Goal: Task Accomplishment & Management: Complete application form

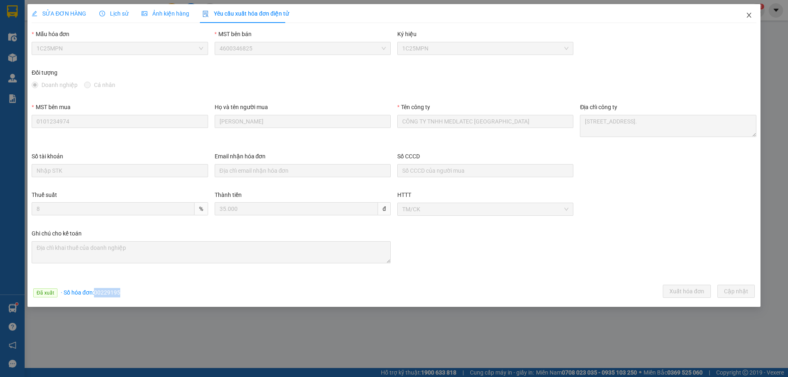
click at [746, 19] on span "Close" at bounding box center [748, 15] width 23 height 23
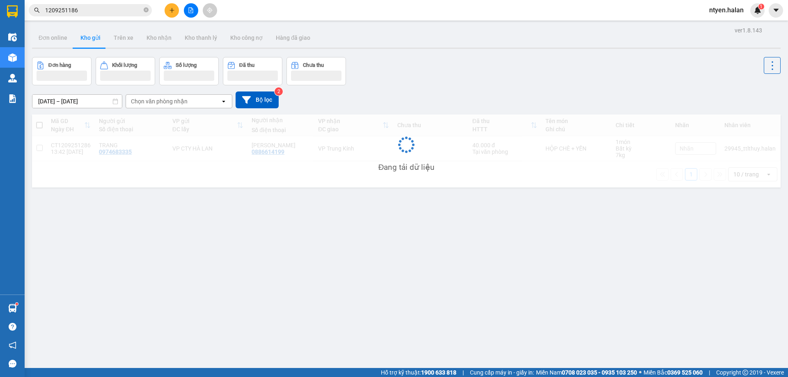
click at [112, 9] on input "1209251186" at bounding box center [93, 10] width 97 height 9
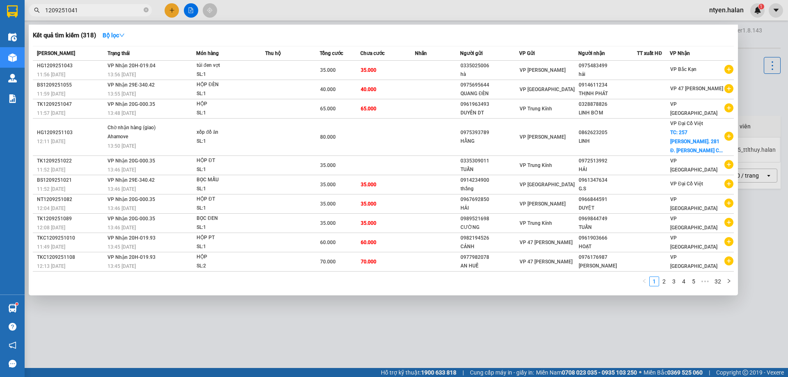
type input "1209251041"
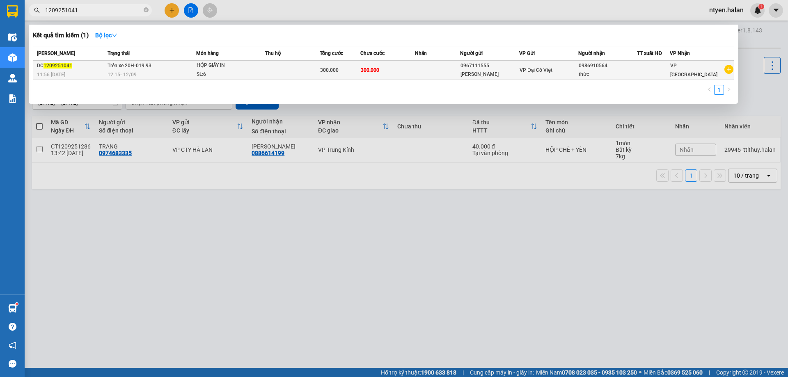
click at [112, 70] on div "12:15 [DATE]" at bounding box center [152, 74] width 88 height 9
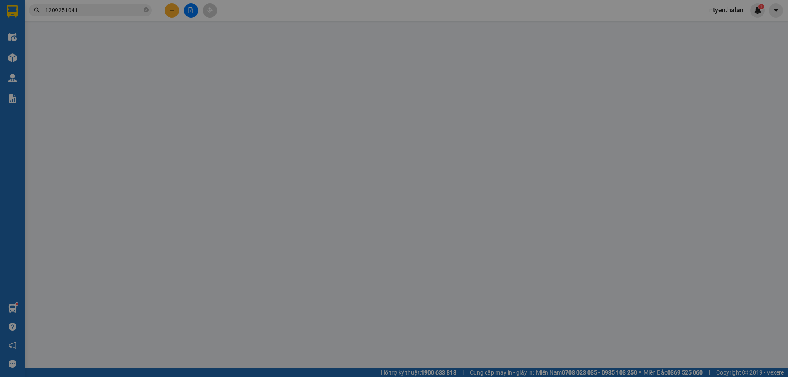
type input "0967111555"
type input "[PERSON_NAME]"
type input "0986910564"
type input "thức"
type input "300.000"
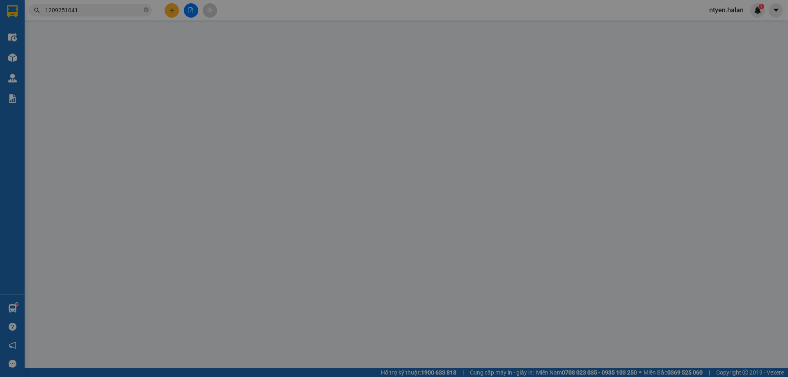
type input "300.000"
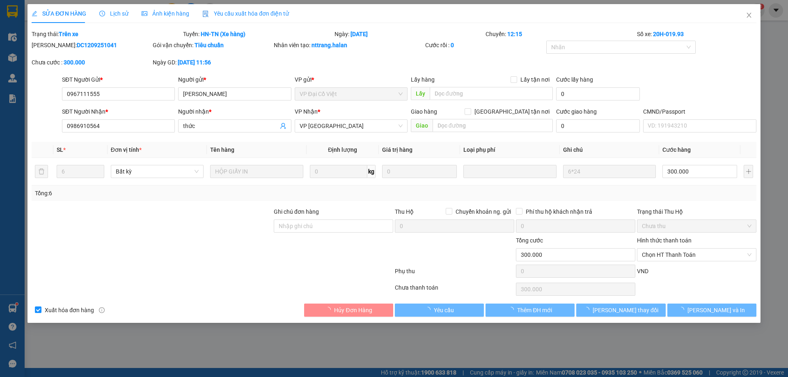
click at [230, 14] on span "Yêu cầu xuất hóa đơn điện tử" at bounding box center [245, 13] width 87 height 7
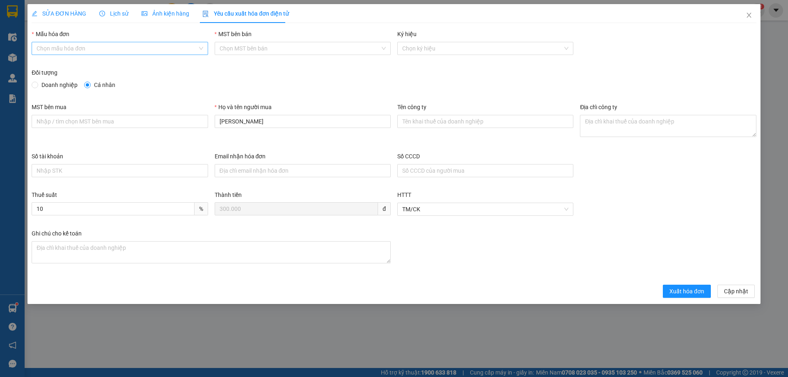
click at [73, 49] on input "Mẫu hóa đơn" at bounding box center [117, 48] width 160 height 12
drag, startPoint x: 48, startPoint y: 66, endPoint x: 48, endPoint y: 70, distance: 4.1
click at [48, 66] on div "1C25MPN" at bounding box center [120, 64] width 166 height 9
type input "8"
drag, startPoint x: 36, startPoint y: 85, endPoint x: 69, endPoint y: 111, distance: 42.3
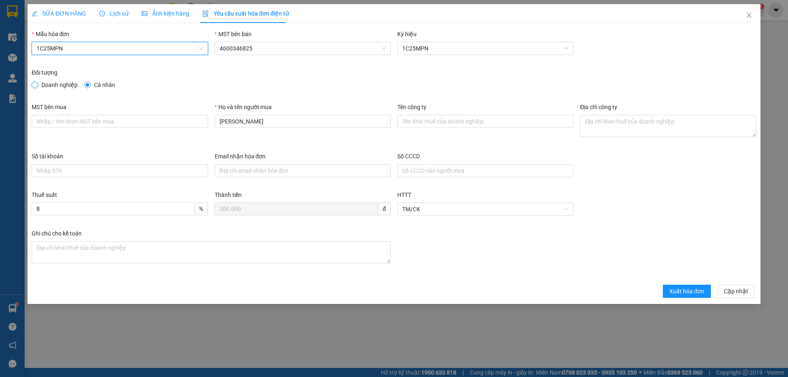
click at [36, 87] on input "Doanh nghiệp" at bounding box center [35, 85] width 6 height 6
radio input "true"
radio input "false"
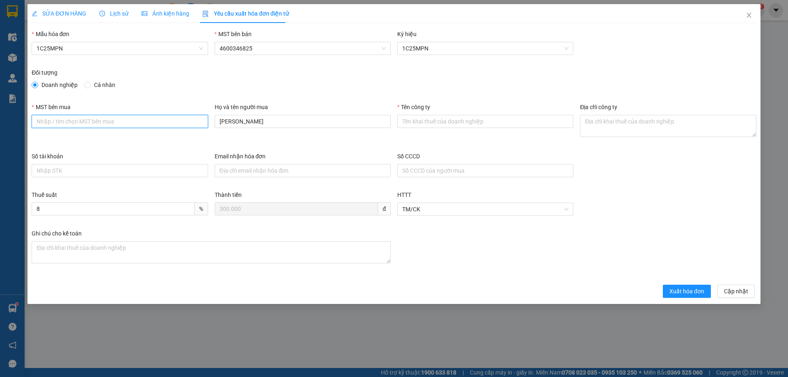
click at [103, 119] on input "MST bên mua" at bounding box center [120, 121] width 176 height 13
paste input "4601258843"
type input "4601258843"
click at [471, 118] on input "Tên công ty" at bounding box center [485, 121] width 176 height 13
paste input "CÔNG TY TNHH SẢN XUẤT VÀ THƯƠNG MẠI VĂN TÂN"
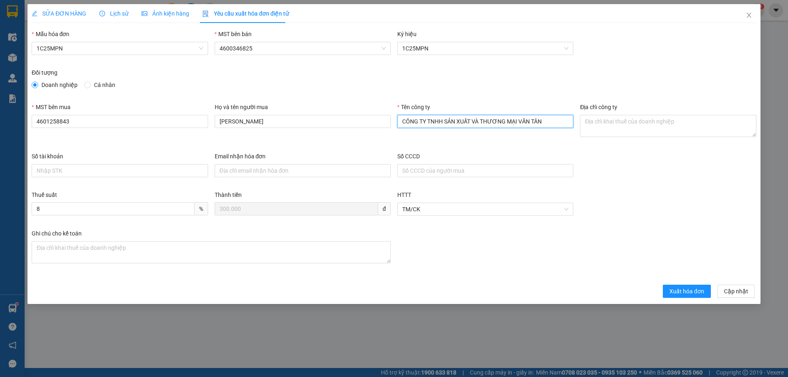
type input "CÔNG TY TNHH SẢN XUẤT VÀ THƯƠNG MẠI VĂN TÂN"
click at [611, 125] on textarea "Địa chỉ công ty" at bounding box center [668, 126] width 176 height 22
paste textarea "[STREET_ADDRESS][PERSON_NAME]."
type textarea "[STREET_ADDRESS][PERSON_NAME]."
drag, startPoint x: 298, startPoint y: 124, endPoint x: 194, endPoint y: 105, distance: 106.3
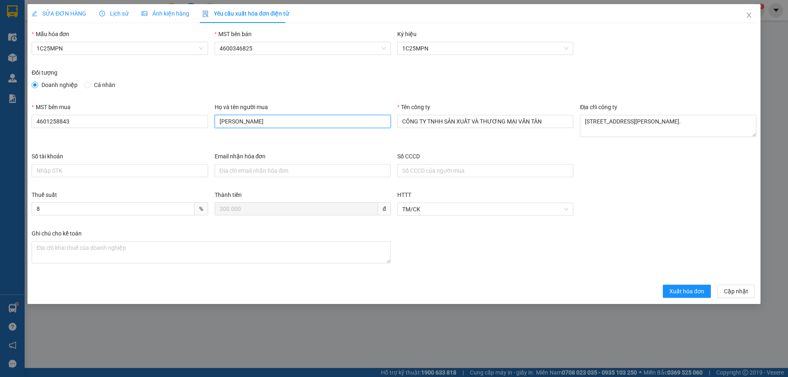
click at [194, 105] on div "MST bên mua 4601258843 Họ và tên người mua CTY QUANG MINH Tên công ty CÔNG TY T…" at bounding box center [393, 127] width 731 height 49
click at [70, 17] on div "SỬA ĐƠN HÀNG" at bounding box center [59, 13] width 55 height 9
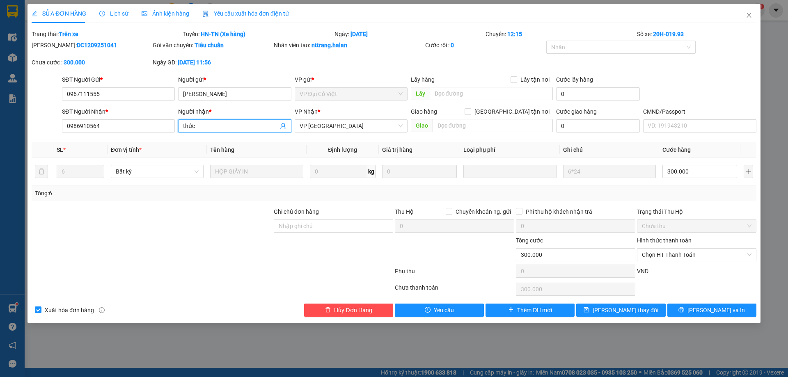
click at [202, 126] on input "thức" at bounding box center [230, 125] width 95 height 9
drag, startPoint x: 227, startPoint y: 15, endPoint x: 250, endPoint y: 34, distance: 29.7
click at [227, 15] on span "Yêu cầu xuất hóa đơn điện tử" at bounding box center [245, 13] width 87 height 7
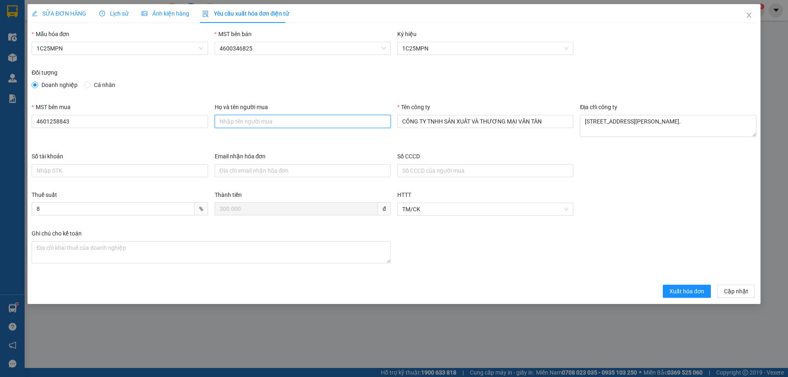
click at [249, 122] on input "Họ và tên người mua" at bounding box center [303, 121] width 176 height 13
type input "[PERSON_NAME]"
drag, startPoint x: 693, startPoint y: 292, endPoint x: 498, endPoint y: 278, distance: 195.4
click at [691, 292] on span "Xuất hóa đơn" at bounding box center [686, 291] width 35 height 9
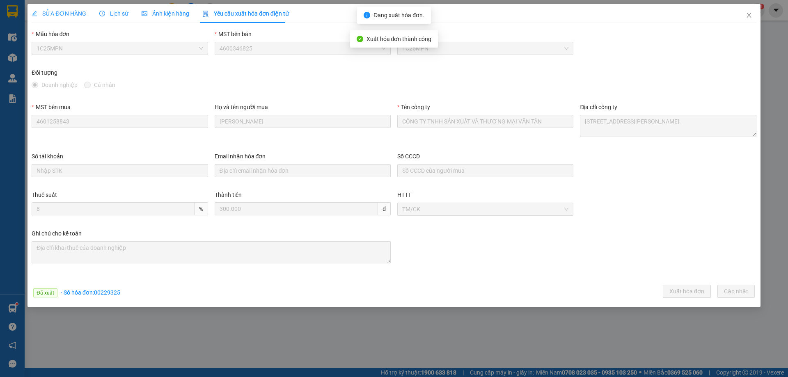
click at [108, 297] on div "Đã xuất · Số hóa đơn: 00229325" at bounding box center [76, 292] width 87 height 9
click at [105, 293] on span "· Số hóa đơn: 00229325" at bounding box center [90, 292] width 59 height 7
copy span "00229325"
click at [747, 19] on span "Close" at bounding box center [748, 15] width 23 height 23
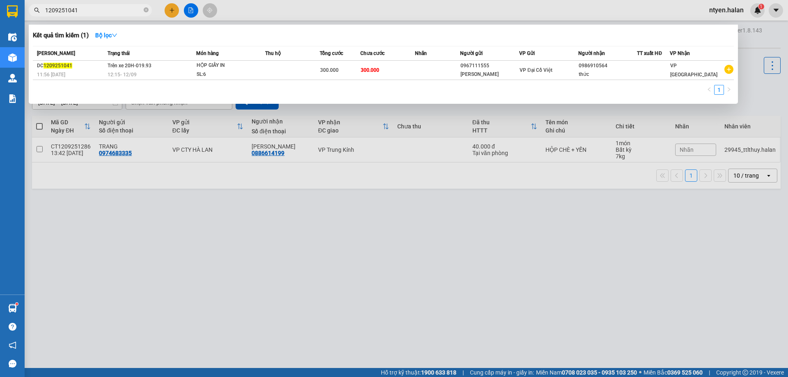
click at [102, 9] on input "1209251041" at bounding box center [93, 10] width 97 height 9
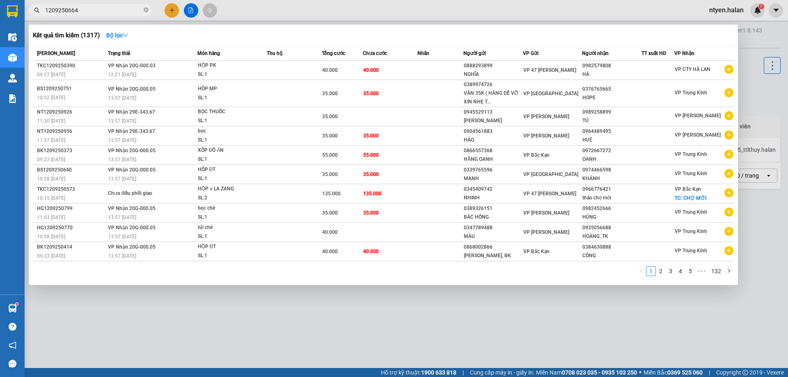
type input "1209250664"
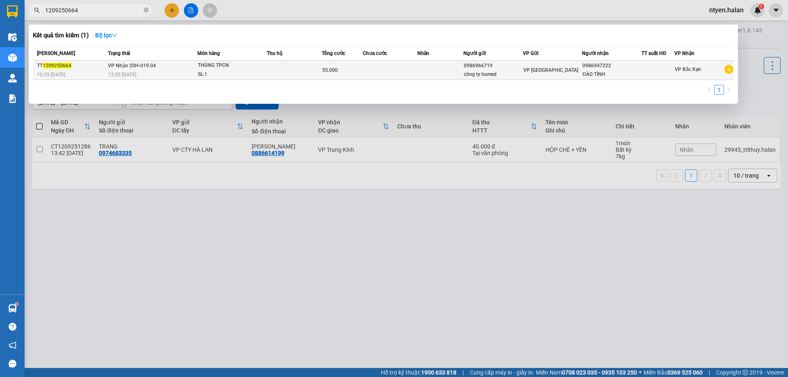
click at [99, 68] on div "TT 1209250664" at bounding box center [71, 66] width 69 height 9
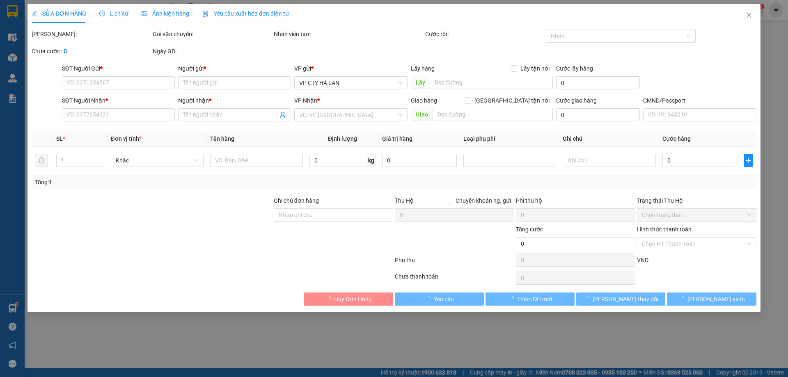
type input "0986966719"
type input "công ty humed"
type input "0986947222"
type input "ĐÀO TÌNH"
type input "55.000"
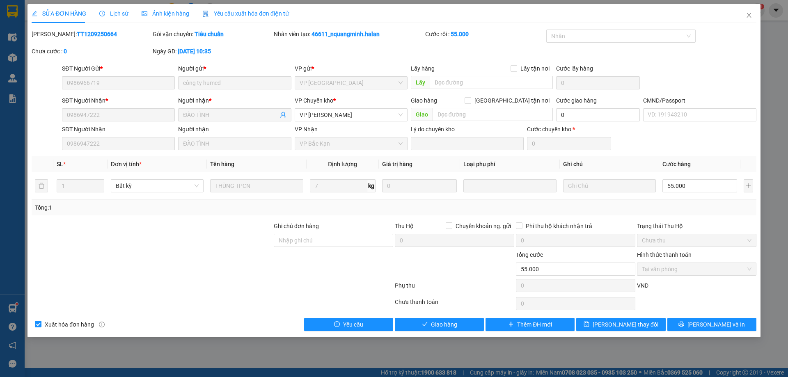
click at [257, 11] on span "Yêu cầu xuất hóa đơn điện tử" at bounding box center [245, 13] width 87 height 7
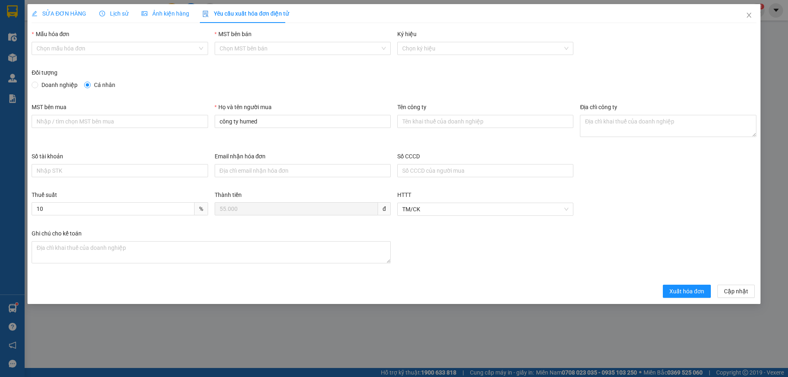
drag, startPoint x: 76, startPoint y: 47, endPoint x: 62, endPoint y: 55, distance: 16.7
click at [74, 48] on input "Mẫu hóa đơn" at bounding box center [117, 48] width 160 height 12
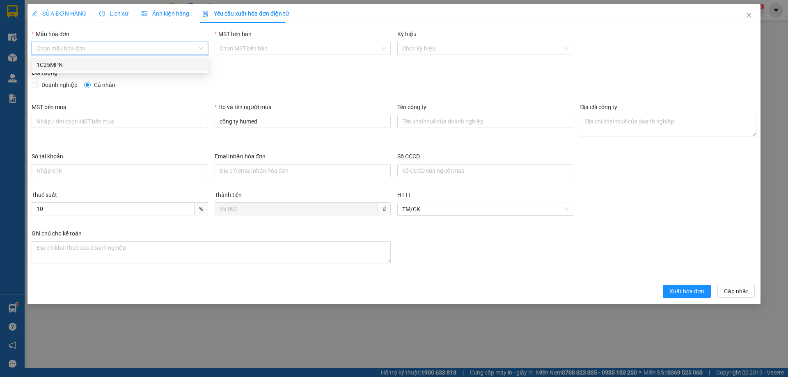
drag, startPoint x: 46, startPoint y: 64, endPoint x: 46, endPoint y: 72, distance: 7.8
click at [46, 65] on div "1C25MPN" at bounding box center [120, 64] width 166 height 9
type input "8"
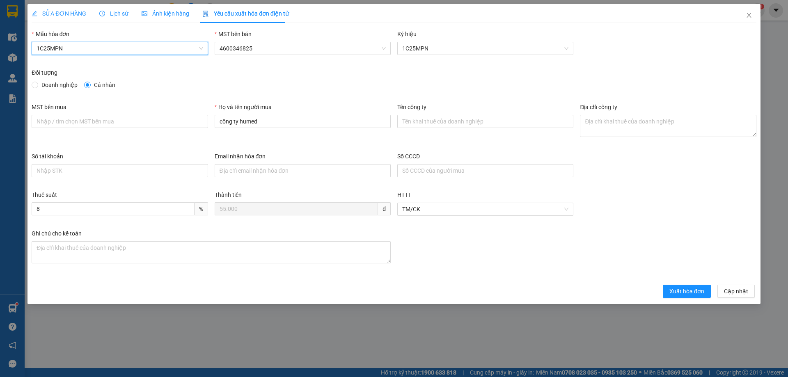
drag, startPoint x: 39, startPoint y: 85, endPoint x: 50, endPoint y: 98, distance: 16.9
click at [39, 86] on span "Doanh nghiệp" at bounding box center [59, 84] width 43 height 9
click at [37, 86] on input "Doanh nghiệp" at bounding box center [35, 85] width 6 height 6
radio input "true"
radio input "false"
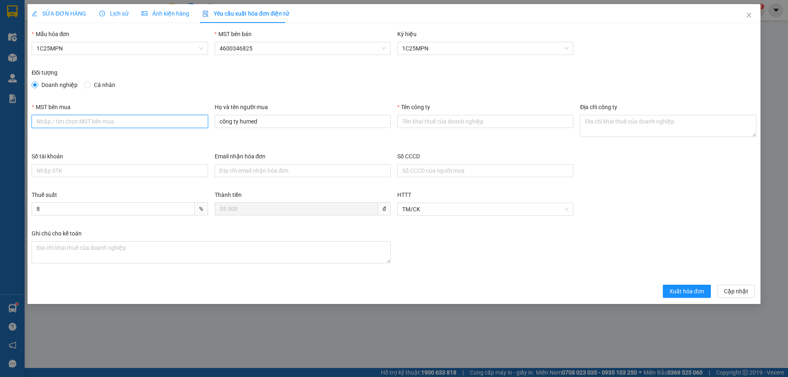
click at [64, 121] on input "MST bên mua" at bounding box center [120, 121] width 176 height 13
paste input "0107551987"
type input "0107551987"
click at [426, 119] on input "Tên công ty" at bounding box center [485, 121] width 176 height 13
paste input "CÔNG TY TNHH DƯỢC HUNMED"
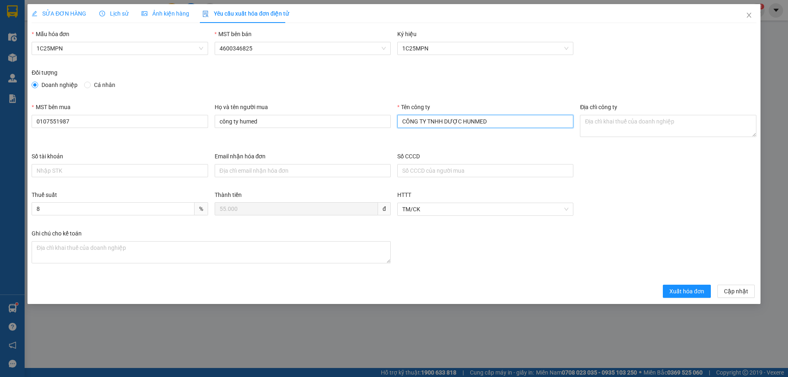
type input "CÔNG TY TNHH DƯỢC HUNMED"
click at [595, 121] on textarea "Địa chỉ công ty" at bounding box center [668, 126] width 176 height 22
paste textarea "[STREET_ADDRESS]."
type textarea "[STREET_ADDRESS]."
click at [683, 293] on span "Xuất hóa đơn" at bounding box center [686, 291] width 35 height 9
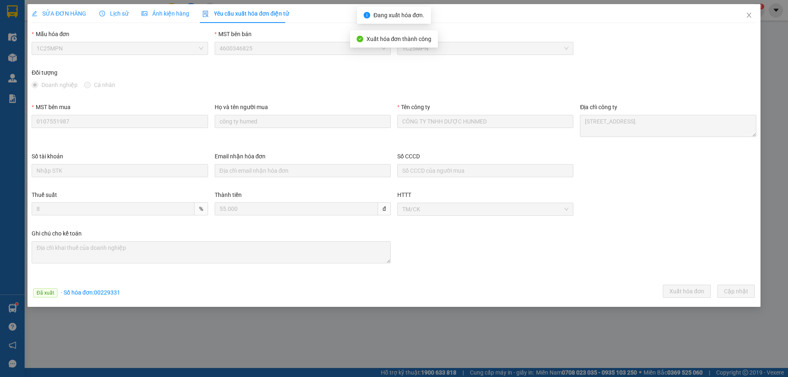
click at [101, 295] on span "· Số hóa đơn: 00229331" at bounding box center [90, 292] width 59 height 7
copy span "00229331"
